Goal: Task Accomplishment & Management: Use online tool/utility

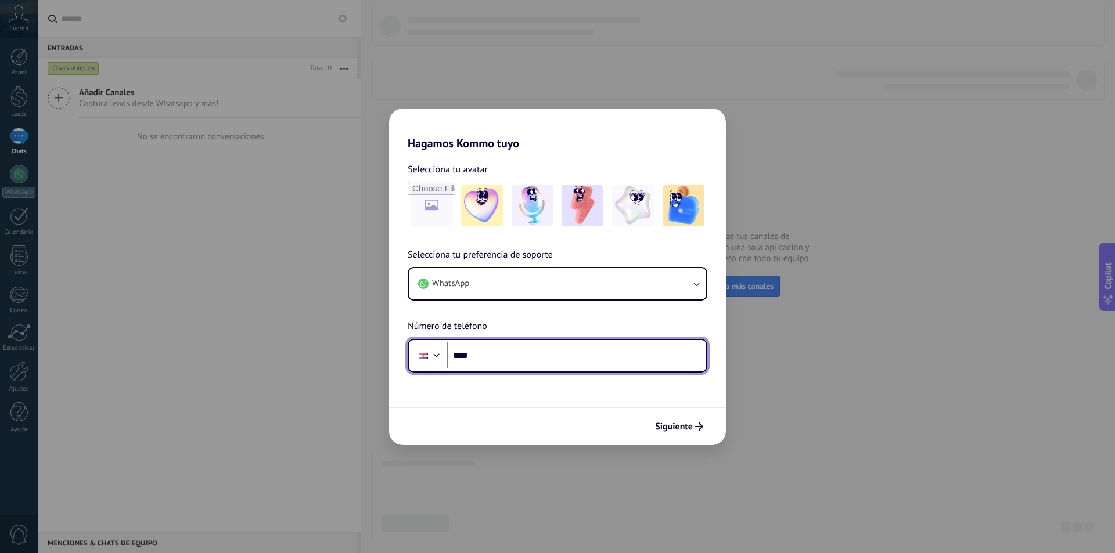
click at [466, 346] on input "****" at bounding box center [576, 356] width 259 height 27
type input "**********"
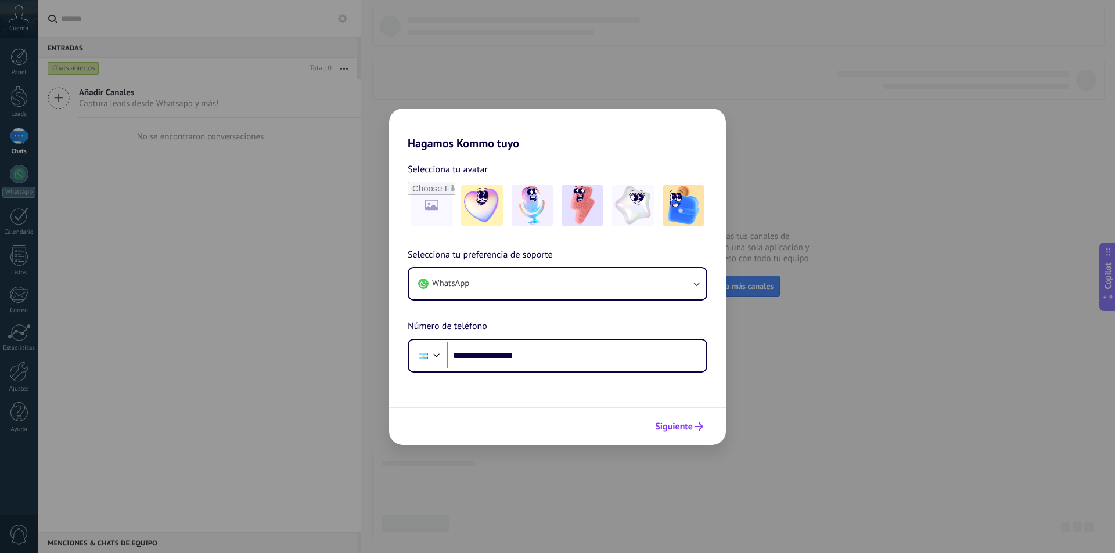
click at [672, 431] on span "Siguiente" at bounding box center [674, 427] width 38 height 8
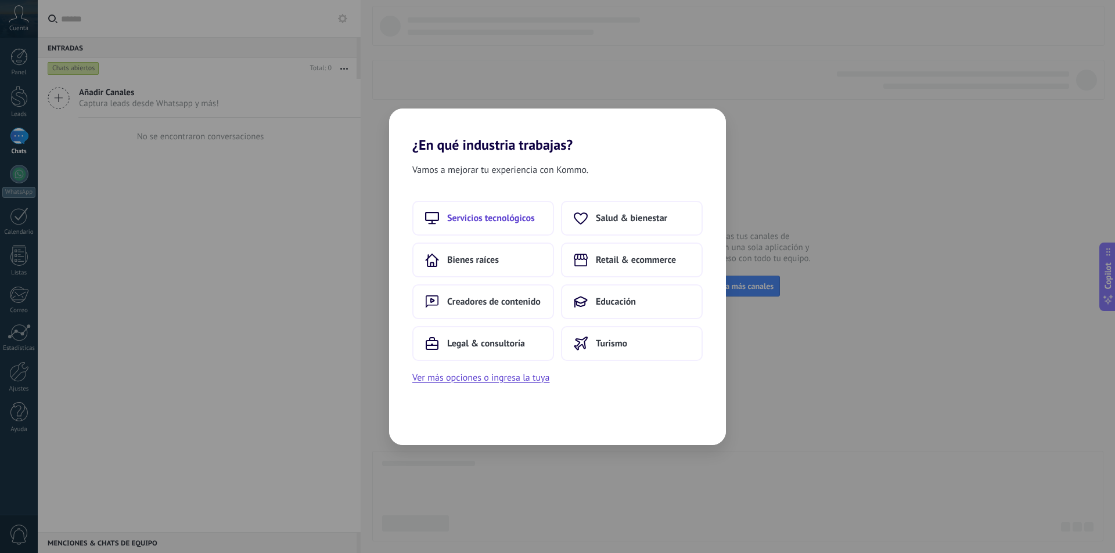
click at [533, 221] on span "Servicios tecnológicos" at bounding box center [491, 219] width 88 height 12
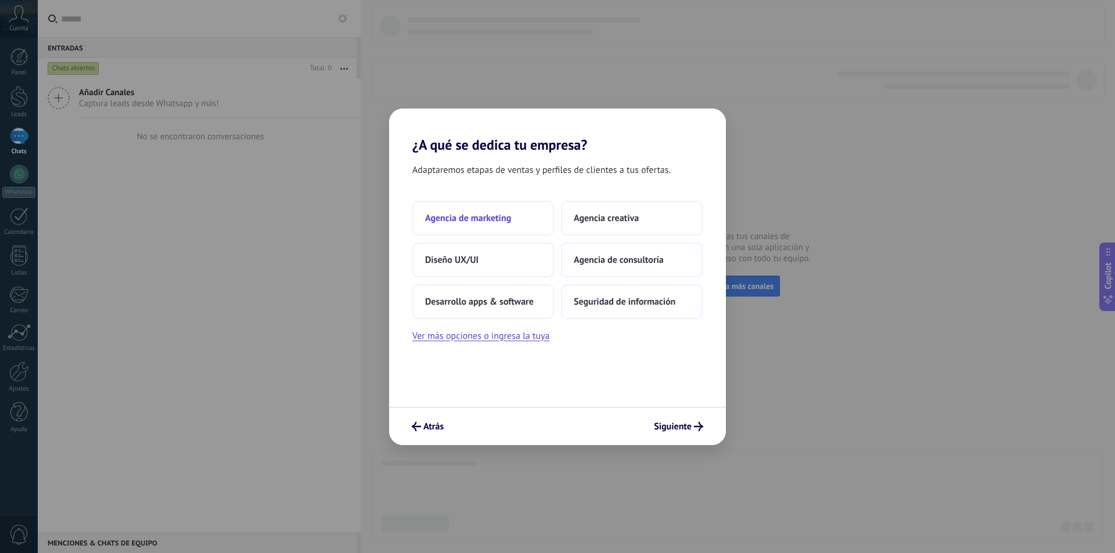
click at [504, 213] on span "Agencia de marketing" at bounding box center [468, 219] width 86 height 12
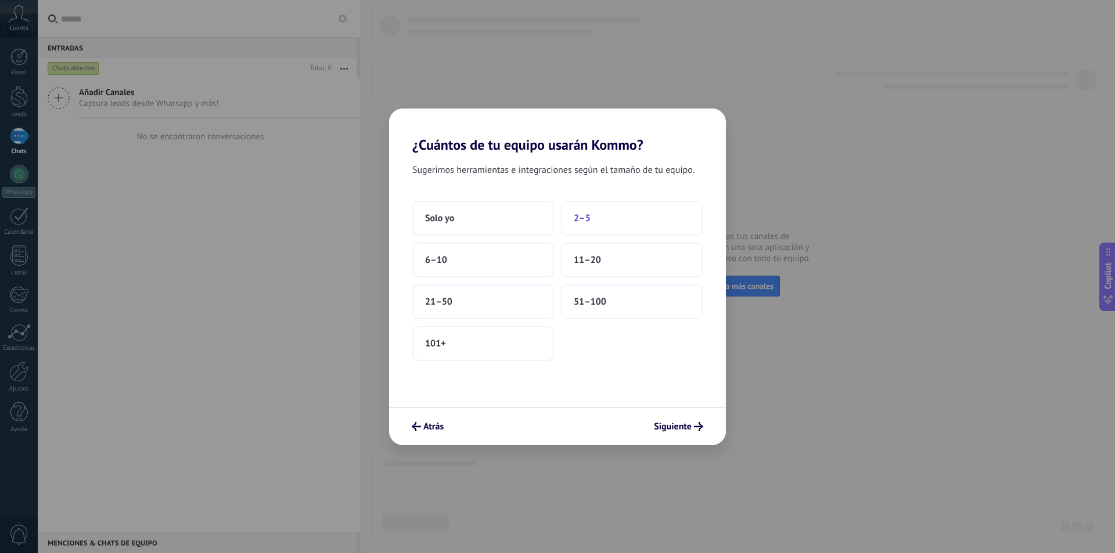
click at [626, 235] on button "2–5" at bounding box center [632, 218] width 142 height 35
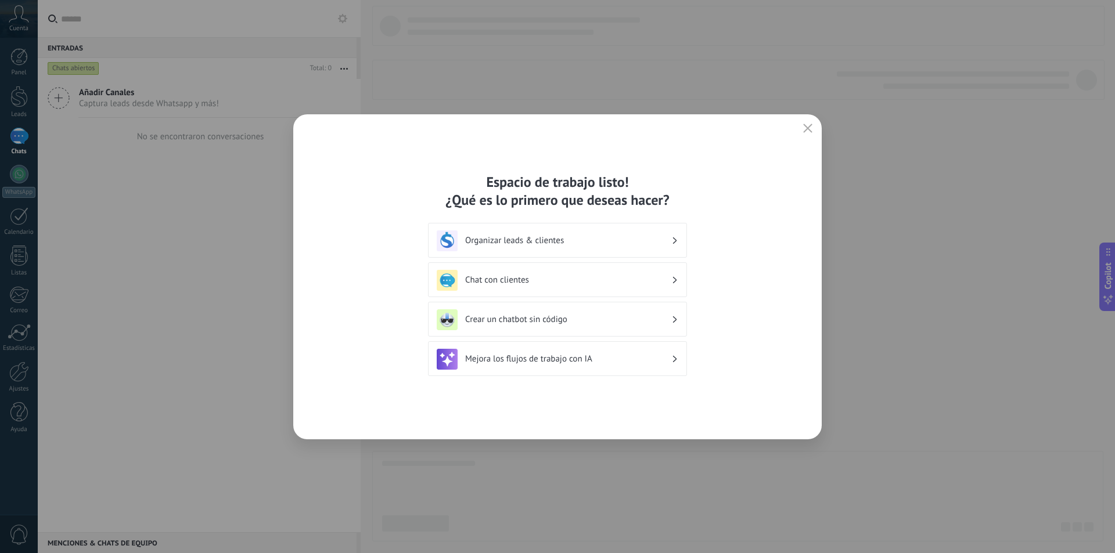
click at [818, 127] on div "Espacio de trabajo listo! ¿Qué es lo primero que deseas hacer? Organizar leads …" at bounding box center [557, 276] width 528 height 325
drag, startPoint x: 811, startPoint y: 126, endPoint x: 809, endPoint y: 133, distance: 7.2
click at [810, 128] on icon "button" at bounding box center [807, 128] width 9 height 9
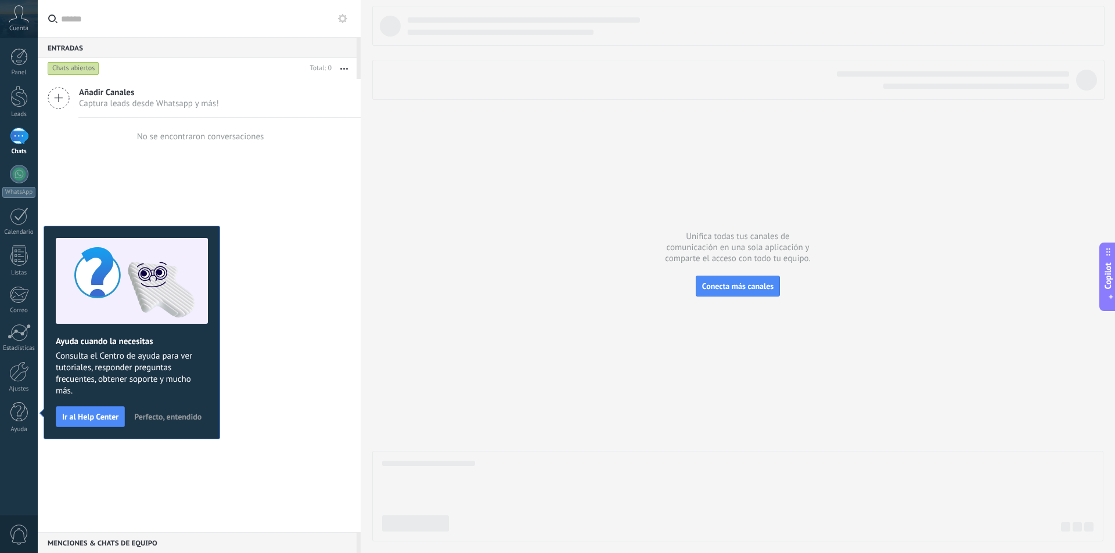
click at [148, 410] on button "Perfecto, entendido" at bounding box center [168, 416] width 78 height 17
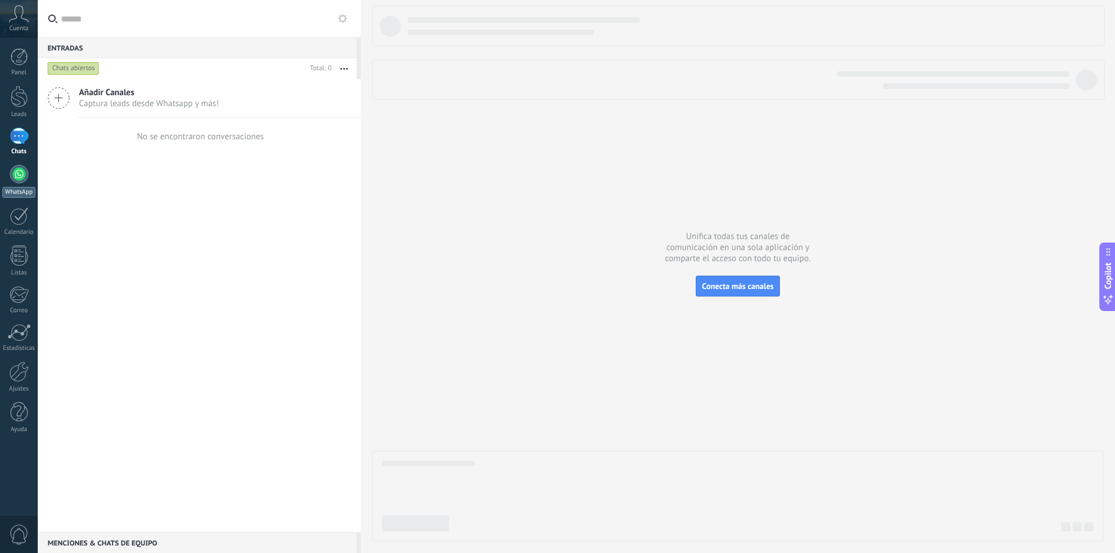
click at [15, 172] on div at bounding box center [19, 174] width 19 height 19
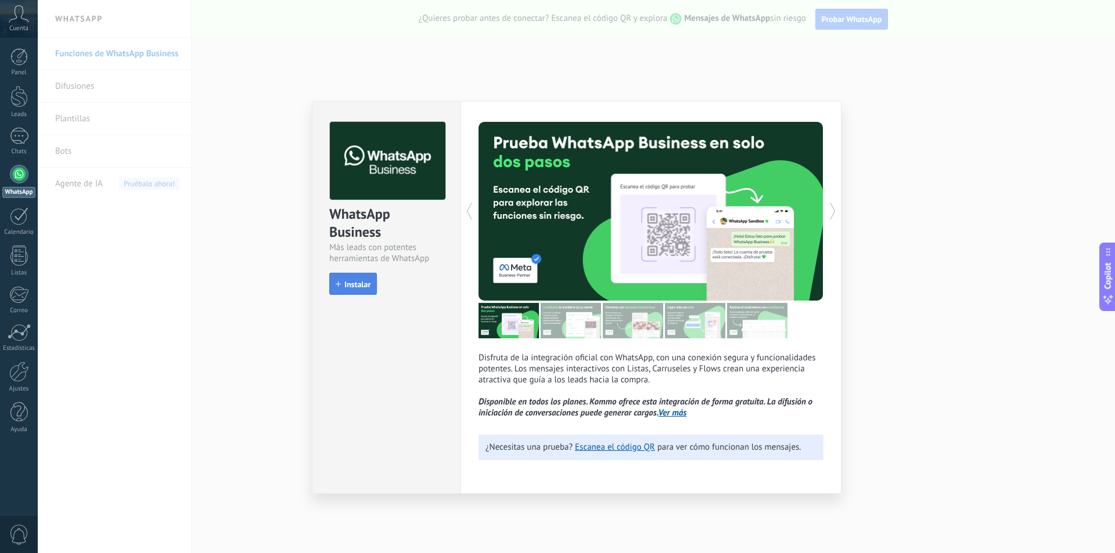
click at [341, 282] on span "Instalar" at bounding box center [353, 284] width 35 height 8
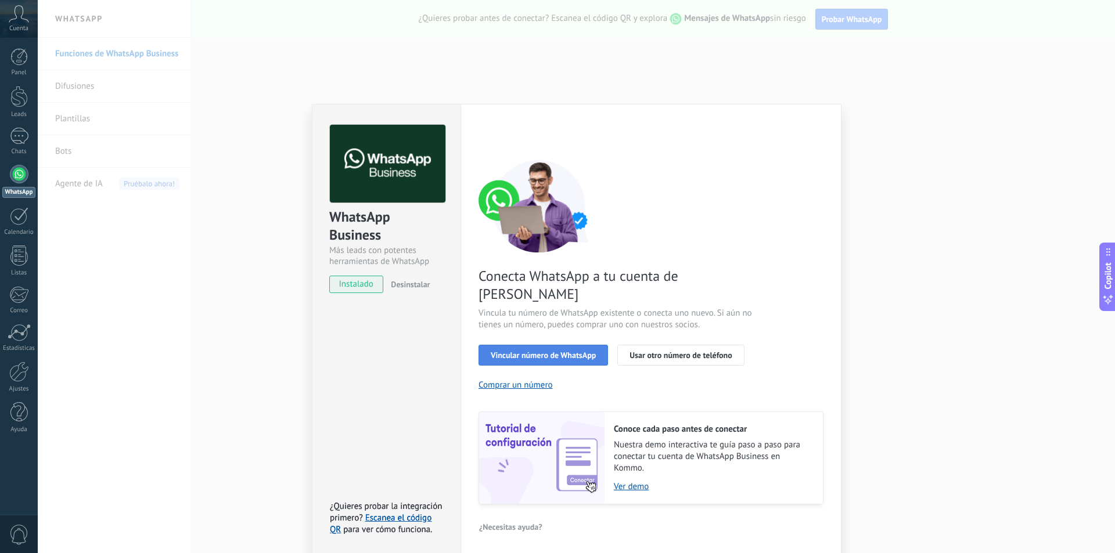
click at [524, 345] on button "Vincular número de WhatsApp" at bounding box center [543, 355] width 129 height 21
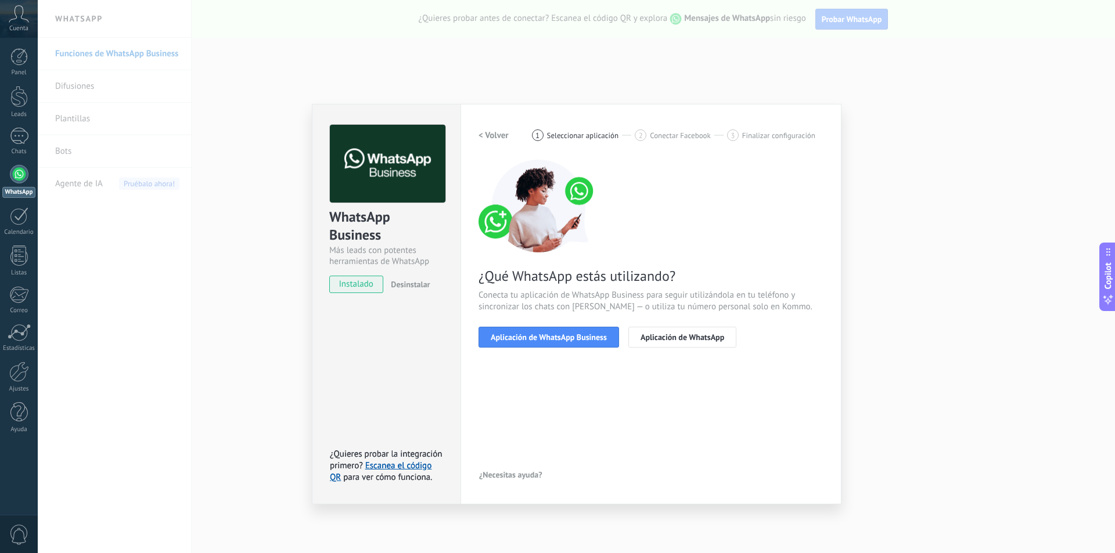
click at [524, 342] on button "Aplicación de WhatsApp Business" at bounding box center [549, 337] width 141 height 21
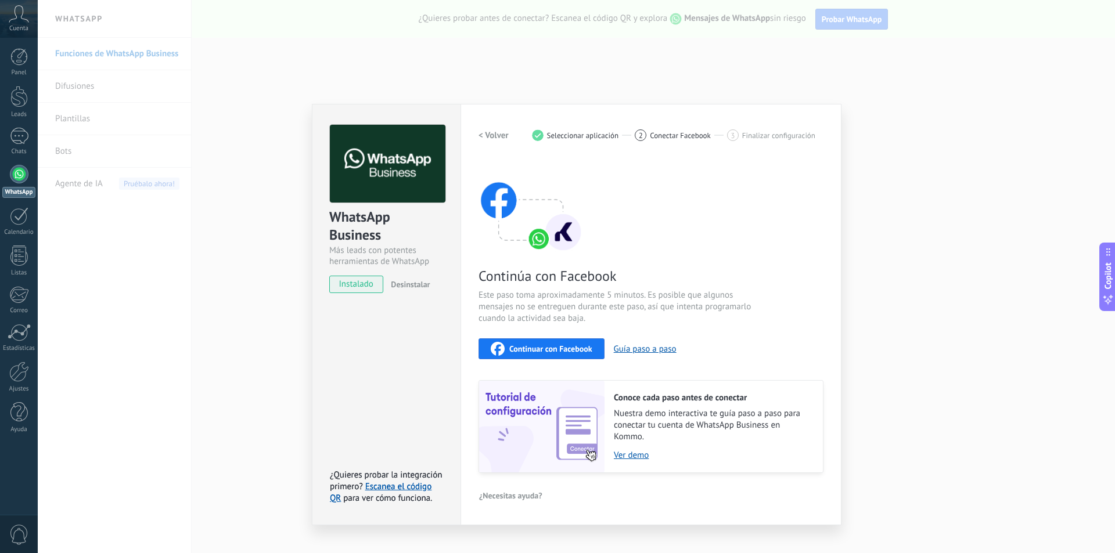
click at [524, 342] on div "Continuar con Facebook" at bounding box center [542, 349] width 102 height 14
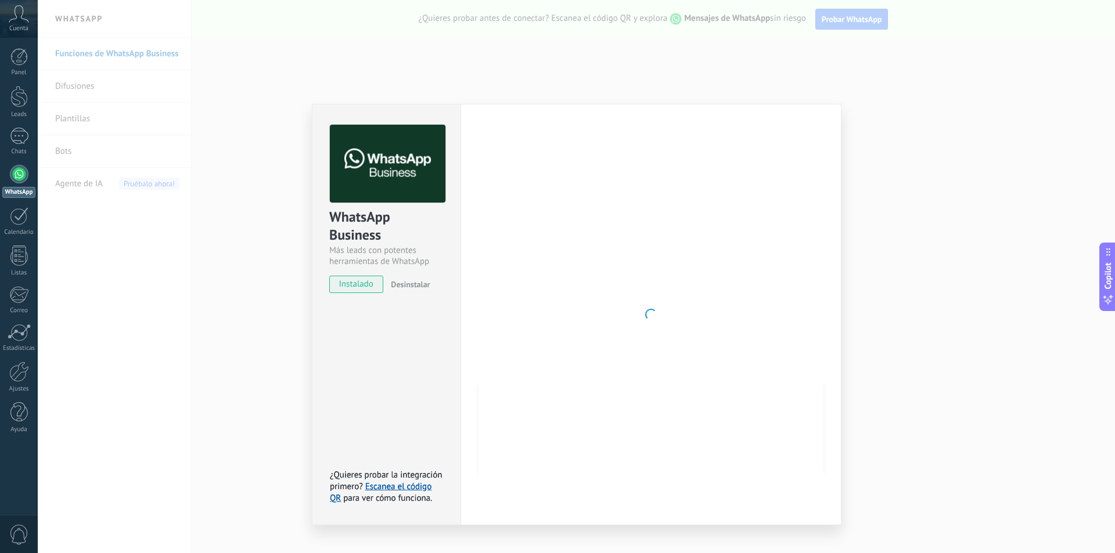
click at [686, 519] on div "Configuraciones Autorizaciones This tab logs the users who have granted integra…" at bounding box center [651, 315] width 381 height 422
click at [512, 62] on div "WhatsApp Business Más leads con potentes herramientas de WhatsApp instalado Des…" at bounding box center [576, 276] width 1077 height 553
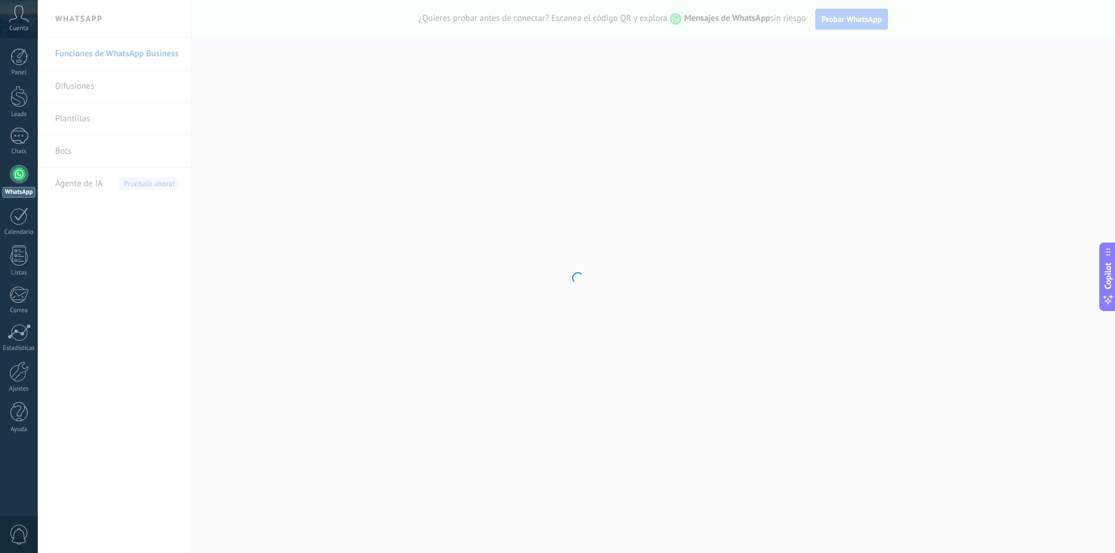
click at [374, 235] on div at bounding box center [576, 276] width 1077 height 553
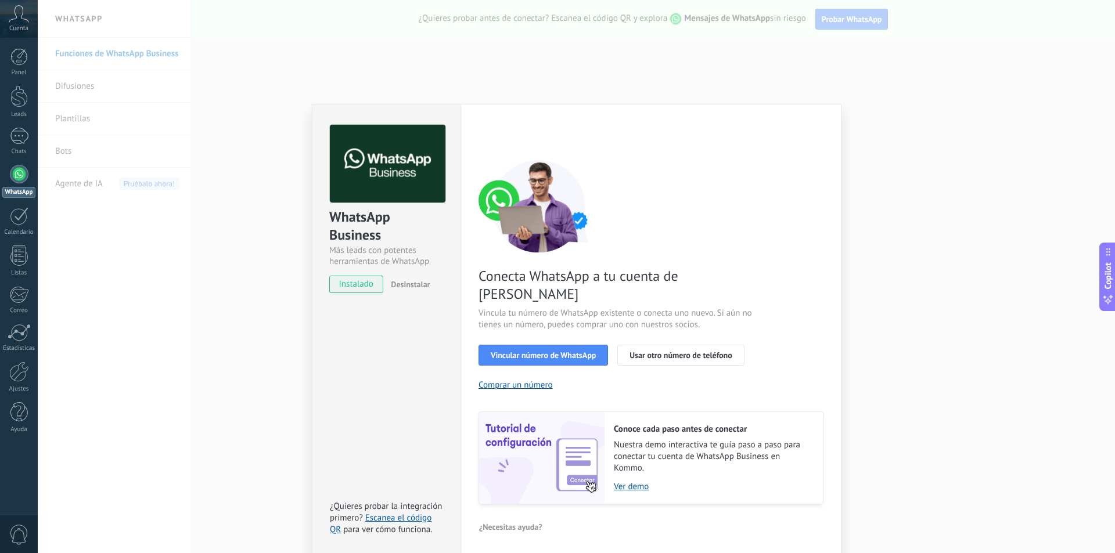
click at [534, 320] on div "Conecta WhatsApp a tu cuenta de Kommo Vincula tu número de WhatsApp existente o…" at bounding box center [651, 332] width 345 height 345
click at [537, 345] on button "Vincular número de WhatsApp" at bounding box center [543, 355] width 129 height 21
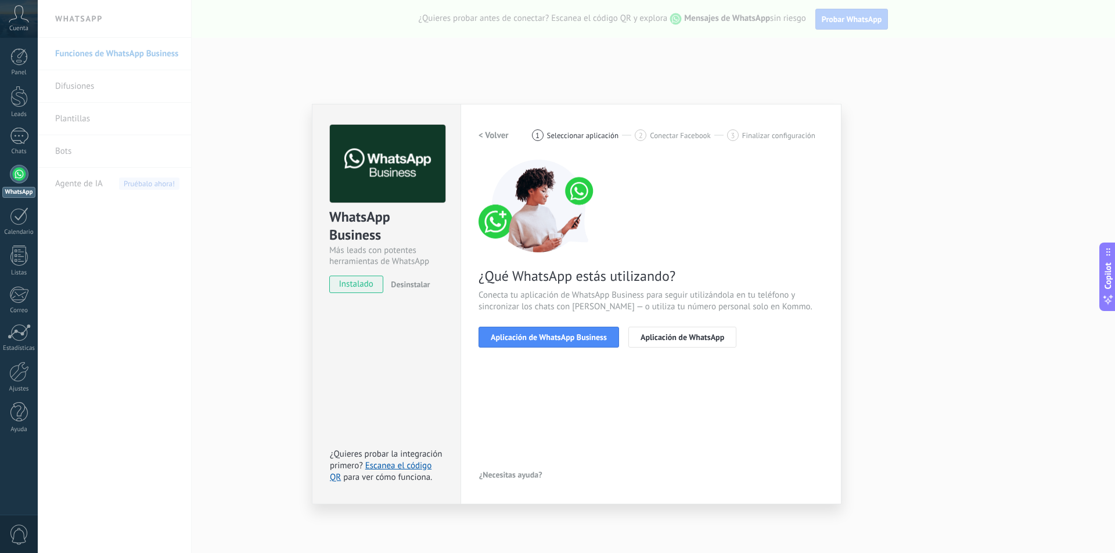
click at [531, 325] on div "¿Qué WhatsApp estás utilizando? Conecta tu aplicación de WhatsApp Business para…" at bounding box center [651, 254] width 345 height 188
click at [533, 351] on div "< Volver 1 Seleccionar aplicación 2 Conectar Facebook 3 Finalizar configuración…" at bounding box center [651, 243] width 345 height 237
click at [532, 335] on span "Aplicación de WhatsApp Business" at bounding box center [549, 337] width 116 height 8
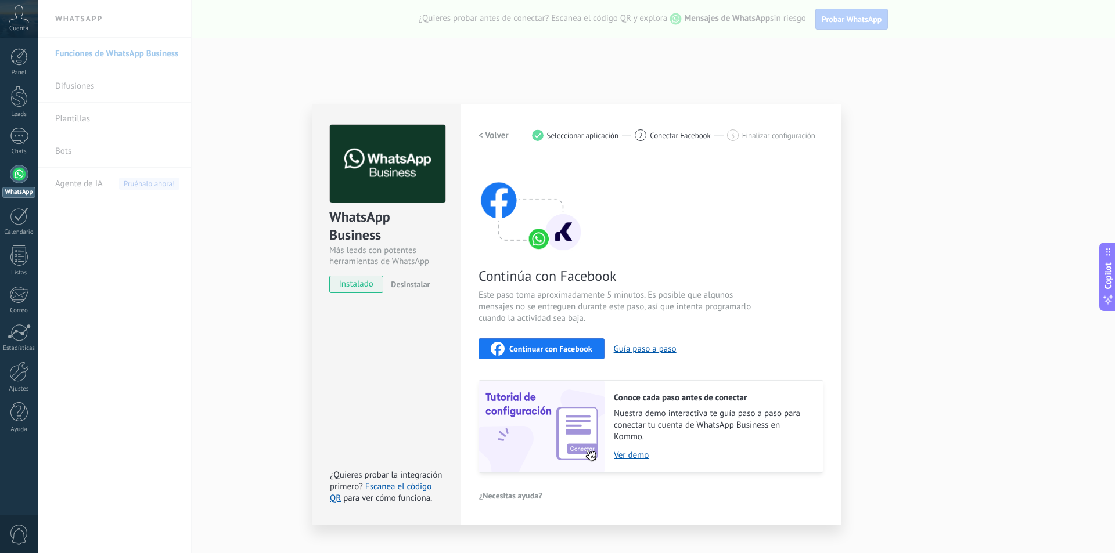
click at [569, 345] on span "Continuar con Facebook" at bounding box center [550, 349] width 83 height 8
click at [587, 353] on span "Continuar con Facebook" at bounding box center [550, 349] width 83 height 8
click at [517, 341] on button "Continuar con Facebook" at bounding box center [542, 349] width 126 height 21
click at [755, 63] on div "WhatsApp Business Más leads con potentes herramientas de WhatsApp instalado Des…" at bounding box center [576, 276] width 1077 height 553
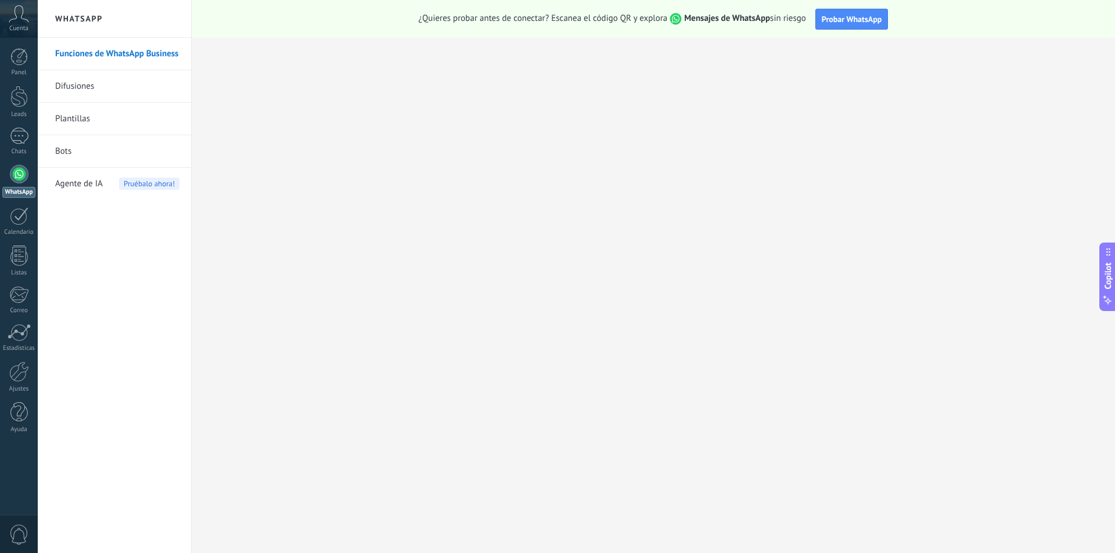
click at [7, 28] on div "Cuenta" at bounding box center [19, 19] width 38 height 38
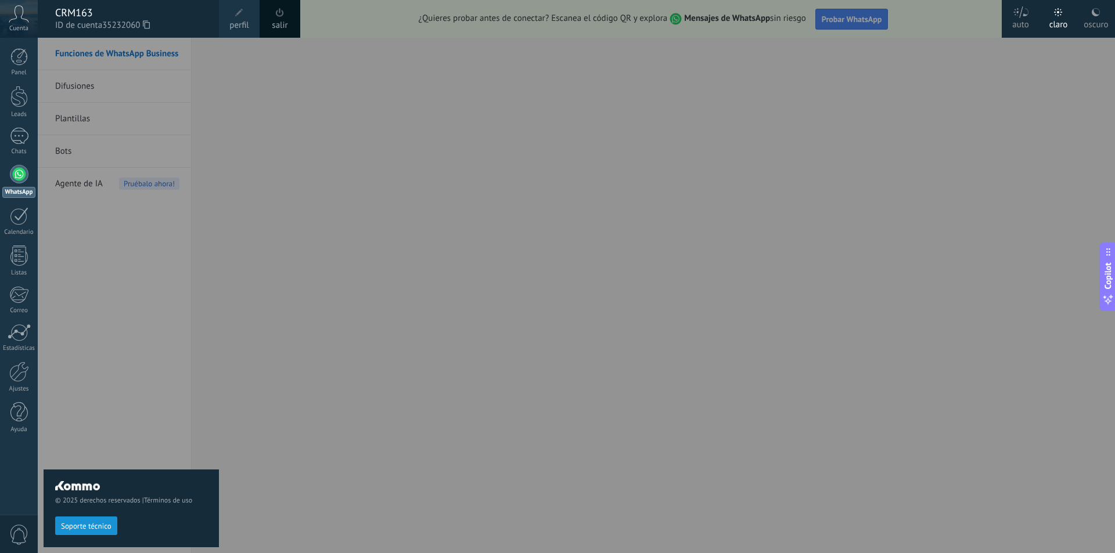
click at [293, 13] on div "salir" at bounding box center [280, 19] width 41 height 38
